Goal: Information Seeking & Learning: Learn about a topic

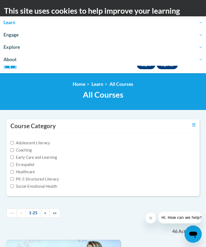
click at [143, 67] on link "Log In" at bounding box center [146, 65] width 19 height 9
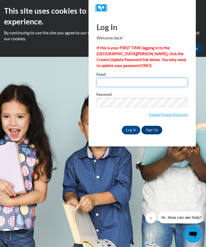
click at [144, 83] on input "Email" at bounding box center [142, 82] width 91 height 9
type input "morgangerst424@gmail.com"
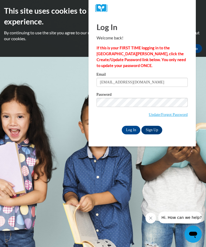
click at [133, 130] on input "Log In" at bounding box center [131, 130] width 19 height 9
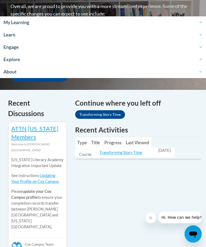
scroll to position [182, 0]
click at [129, 150] on link "Transforming Story Time" at bounding box center [121, 152] width 43 height 5
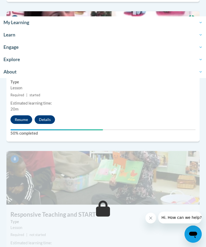
scroll to position [1008, 0]
click at [21, 116] on button "Resume" at bounding box center [21, 120] width 22 height 9
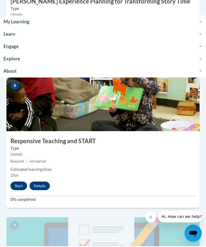
scroll to position [1082, 0]
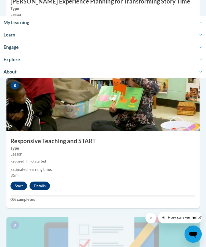
click at [18, 183] on button "Start" at bounding box center [18, 186] width 17 height 9
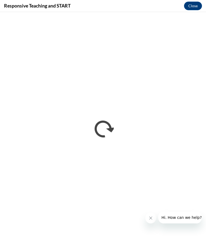
scroll to position [0, 0]
